Goal: Task Accomplishment & Management: Manage account settings

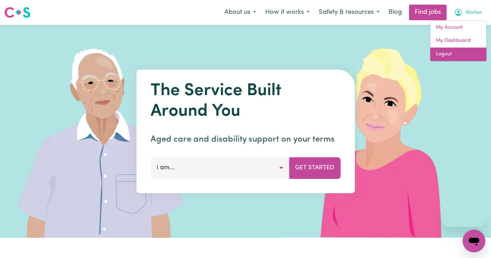
click at [461, 49] on link "Logout" at bounding box center [458, 54] width 56 height 13
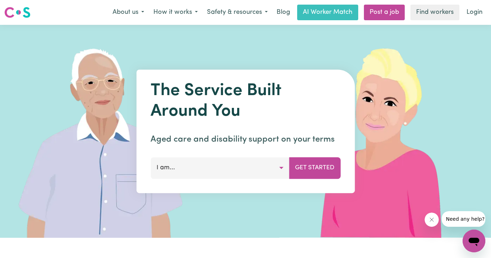
click at [479, 2] on nav "Menu About us How it works Safety & resources Blog AI Worker Match Post a job F…" at bounding box center [245, 12] width 491 height 25
click at [476, 13] on link "Login" at bounding box center [474, 13] width 24 height 16
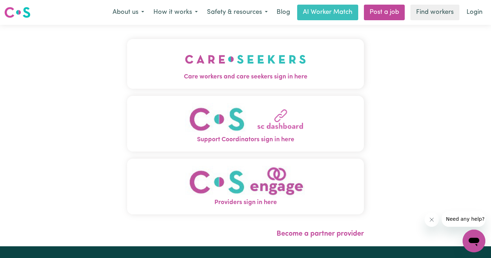
click at [186, 72] on img "Care workers and care seekers sign in here" at bounding box center [245, 59] width 121 height 26
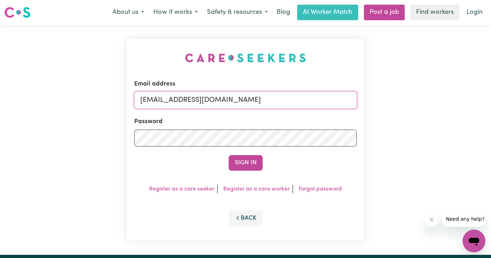
drag, startPoint x: 233, startPoint y: 98, endPoint x: 78, endPoint y: 84, distance: 155.0
click at [78, 84] on div "Email address [EMAIL_ADDRESS][DOMAIN_NAME] Password Sign In Register as a care …" at bounding box center [245, 140] width 491 height 230
type input "[EMAIL_ADDRESS][DOMAIN_NAME]"
click at [229, 155] on button "Sign In" at bounding box center [246, 163] width 34 height 16
